Goal: Task Accomplishment & Management: Manage account settings

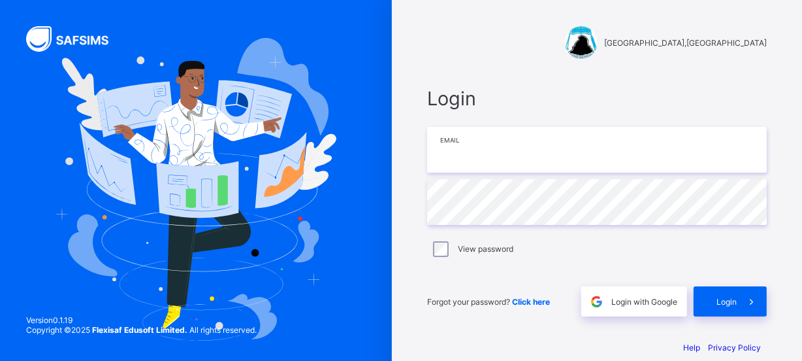
type input "**********"
click at [731, 308] on div "Login" at bounding box center [730, 301] width 73 height 30
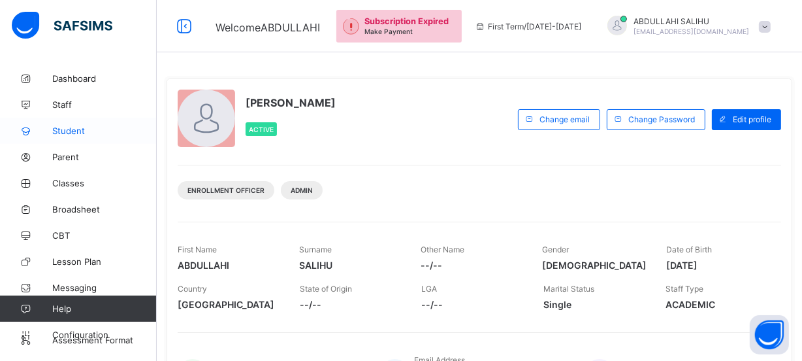
click at [114, 128] on span "Student" at bounding box center [104, 130] width 105 height 10
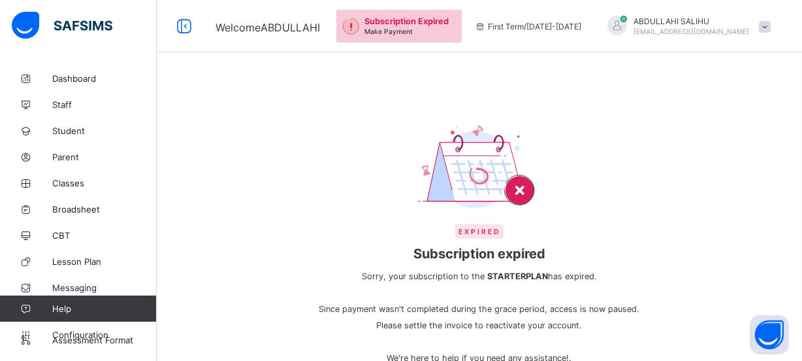
click at [801, 28] on div "Subscription Expired Make Payment First Term / 2025-2026 ABDULLAHI SALIHU salih…" at bounding box center [570, 26] width 466 height 52
click at [81, 131] on span "Student" at bounding box center [104, 130] width 105 height 10
click at [454, 28] on div "Subscription Expired Make Payment" at bounding box center [410, 26] width 91 height 20
click at [455, 27] on div "Subscription Expired Make Payment" at bounding box center [410, 26] width 91 height 20
click at [359, 24] on img at bounding box center [351, 26] width 16 height 16
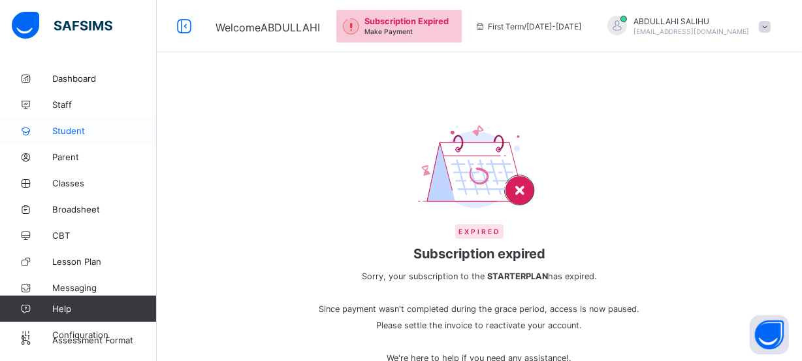
click at [83, 131] on span "Student" at bounding box center [104, 130] width 105 height 10
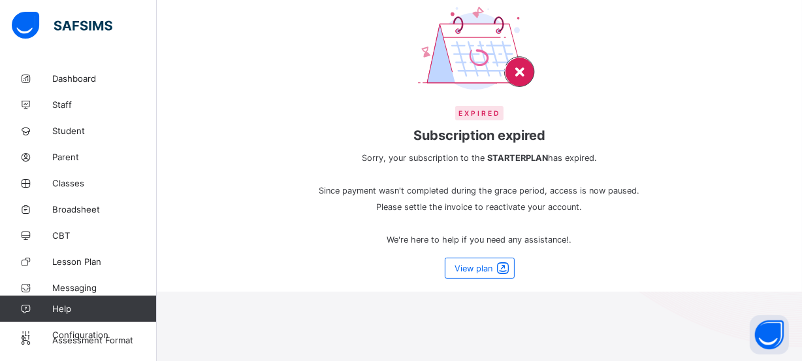
scroll to position [178, 0]
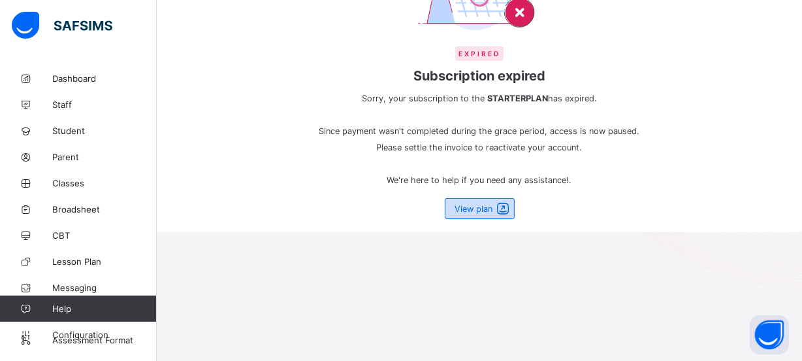
click at [482, 212] on div "View plan" at bounding box center [480, 208] width 70 height 21
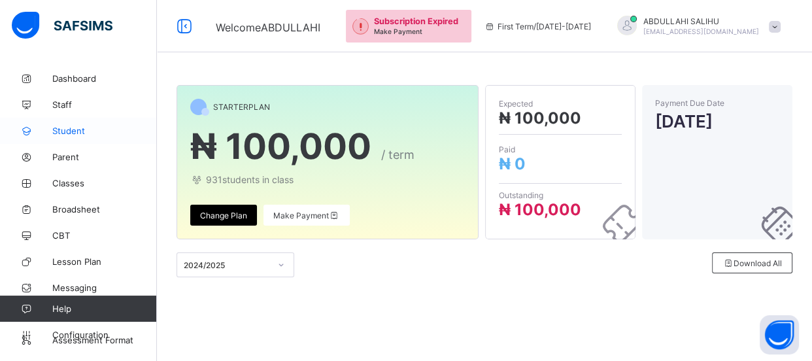
click at [91, 132] on span "Student" at bounding box center [104, 130] width 105 height 10
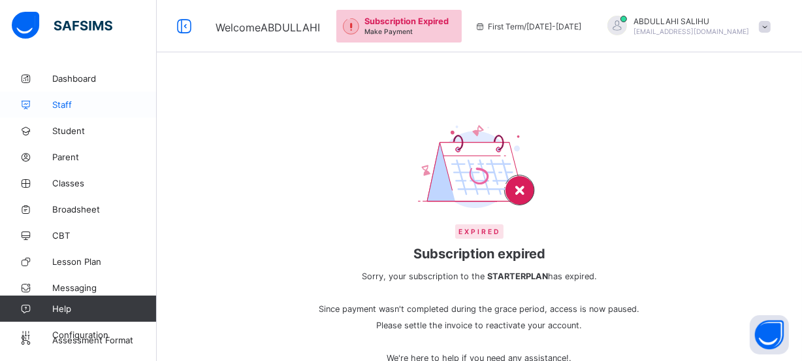
click at [80, 103] on span "Staff" at bounding box center [104, 104] width 105 height 10
click at [76, 184] on span "Classes" at bounding box center [104, 183] width 105 height 10
click at [771, 30] on span at bounding box center [765, 27] width 12 height 12
click at [572, 135] on div at bounding box center [479, 168] width 333 height 89
click at [78, 131] on span "Student" at bounding box center [104, 130] width 105 height 10
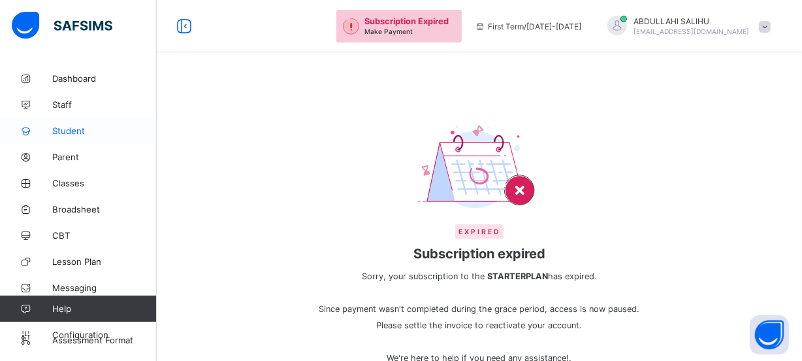
drag, startPoint x: 88, startPoint y: 135, endPoint x: 132, endPoint y: 135, distance: 43.8
click at [90, 135] on span "Student" at bounding box center [104, 130] width 105 height 10
click at [531, 179] on img at bounding box center [479, 167] width 123 height 87
click at [529, 189] on img at bounding box center [479, 167] width 123 height 87
click at [771, 22] on span at bounding box center [765, 27] width 12 height 12
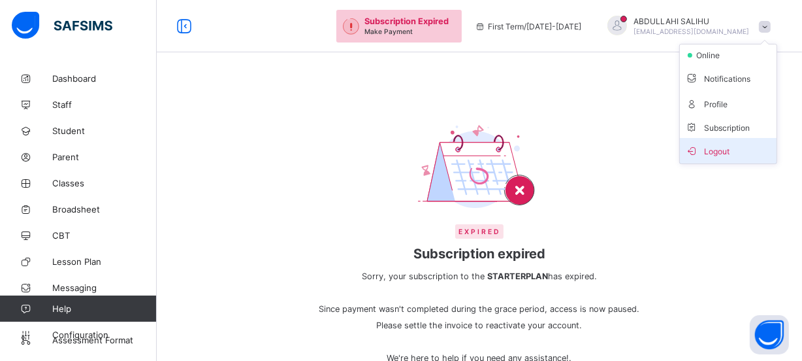
click at [735, 154] on span "Logout" at bounding box center [728, 150] width 86 height 15
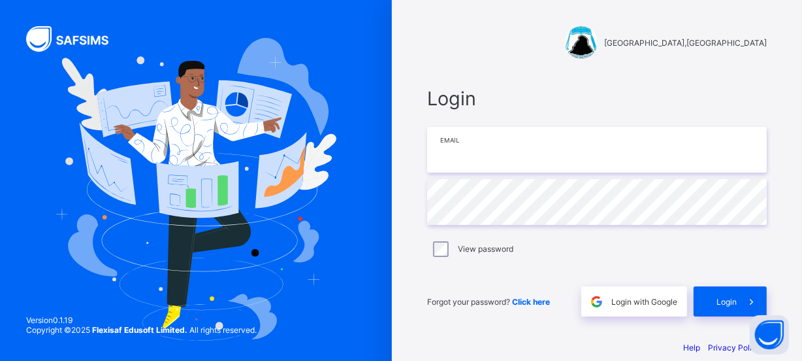
type input "**********"
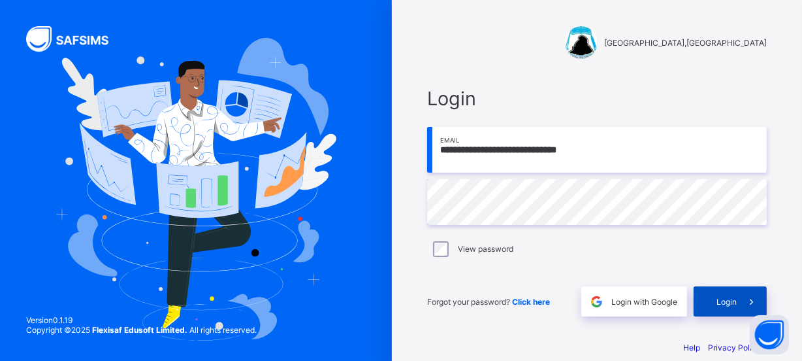
click at [732, 300] on span "Login" at bounding box center [727, 302] width 20 height 10
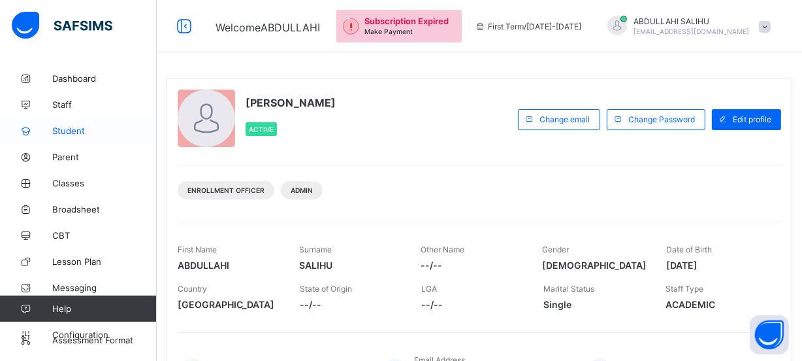
click at [91, 132] on span "Student" at bounding box center [104, 130] width 105 height 10
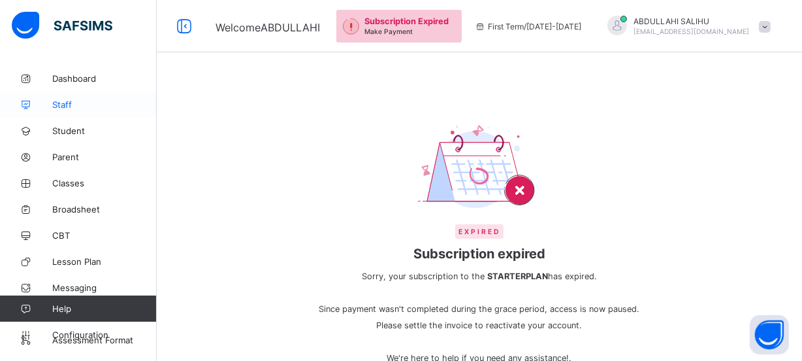
click at [101, 105] on span "Staff" at bounding box center [104, 104] width 105 height 10
click at [90, 79] on span "Dashboard" at bounding box center [104, 78] width 105 height 10
click at [82, 154] on span "Parent" at bounding box center [104, 157] width 105 height 10
click at [91, 184] on span "Classes" at bounding box center [104, 183] width 105 height 10
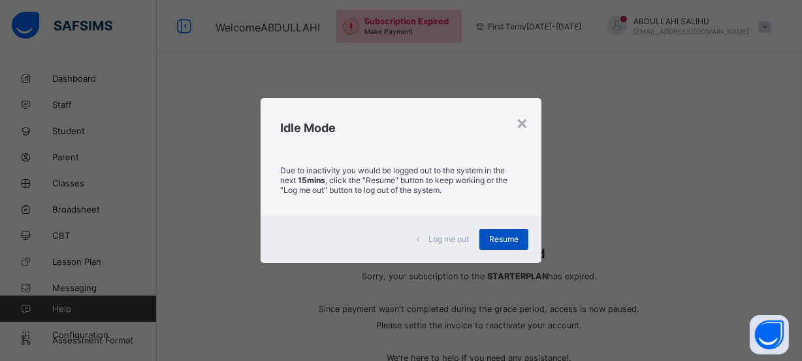
click at [500, 242] on span "Resume" at bounding box center [503, 239] width 29 height 10
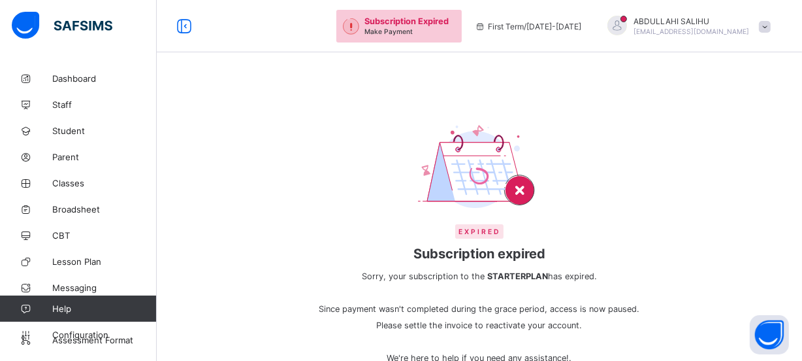
click at [771, 30] on span at bounding box center [765, 27] width 12 height 12
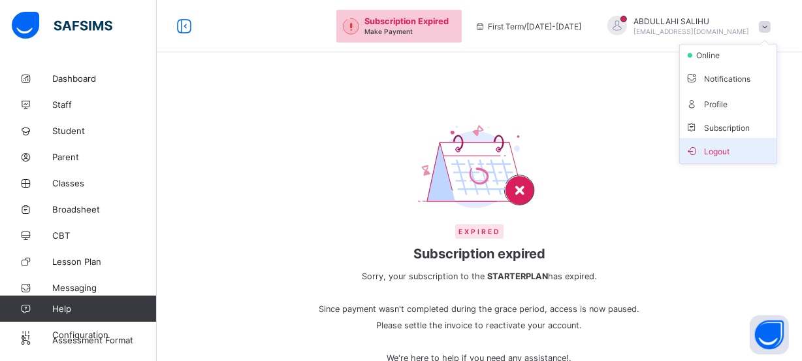
click at [740, 156] on span "Logout" at bounding box center [728, 150] width 86 height 15
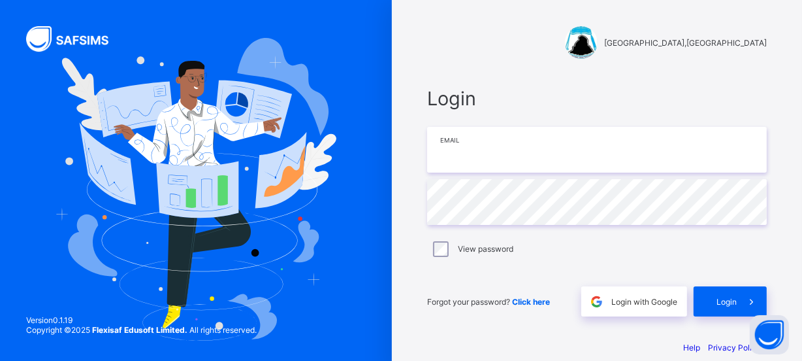
type input "**********"
